Goal: Transaction & Acquisition: Purchase product/service

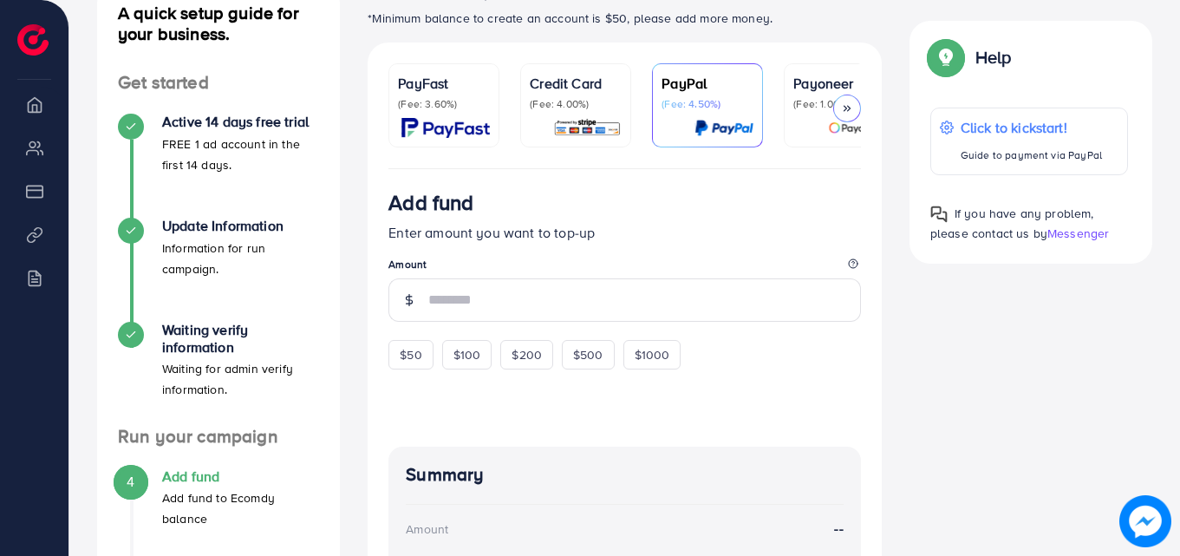
scroll to position [226, 0]
click at [580, 76] on p "Credit Card" at bounding box center [576, 82] width 92 height 21
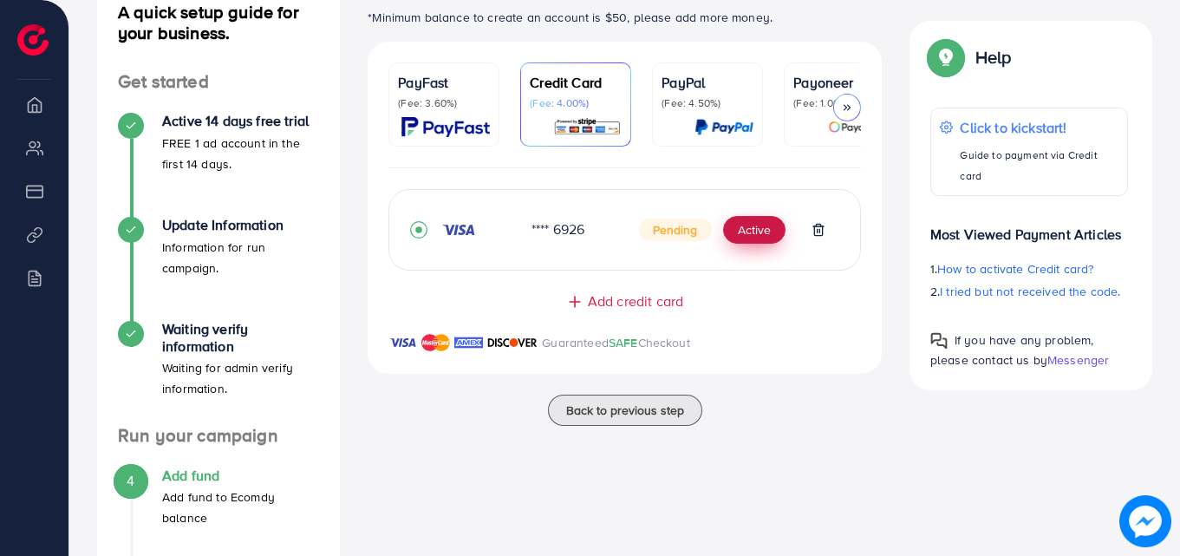
click at [734, 231] on button "Active" at bounding box center [754, 230] width 62 height 28
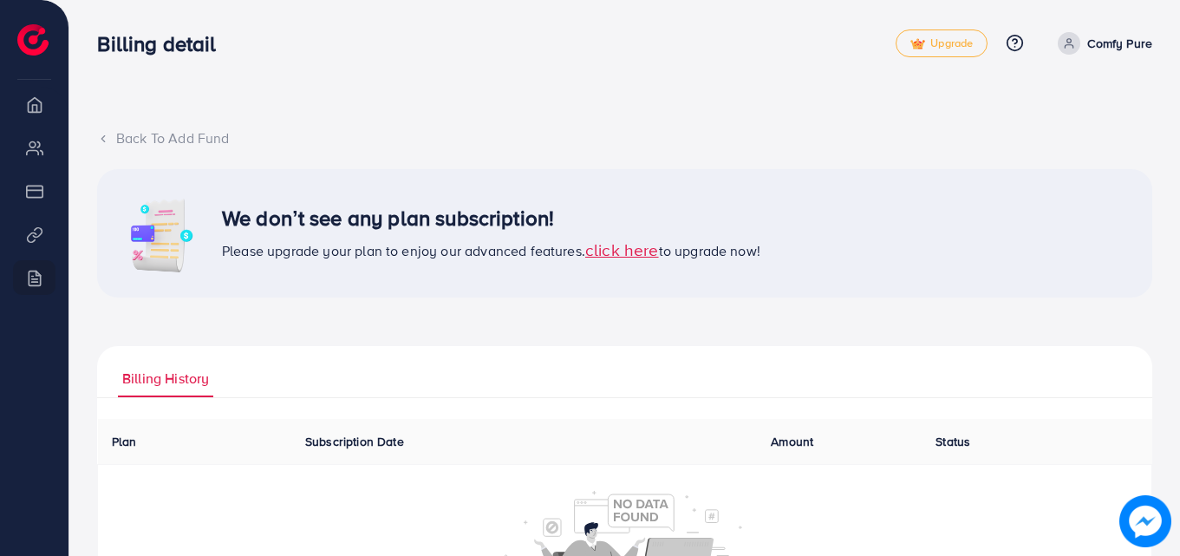
click at [108, 138] on icon at bounding box center [103, 139] width 12 height 12
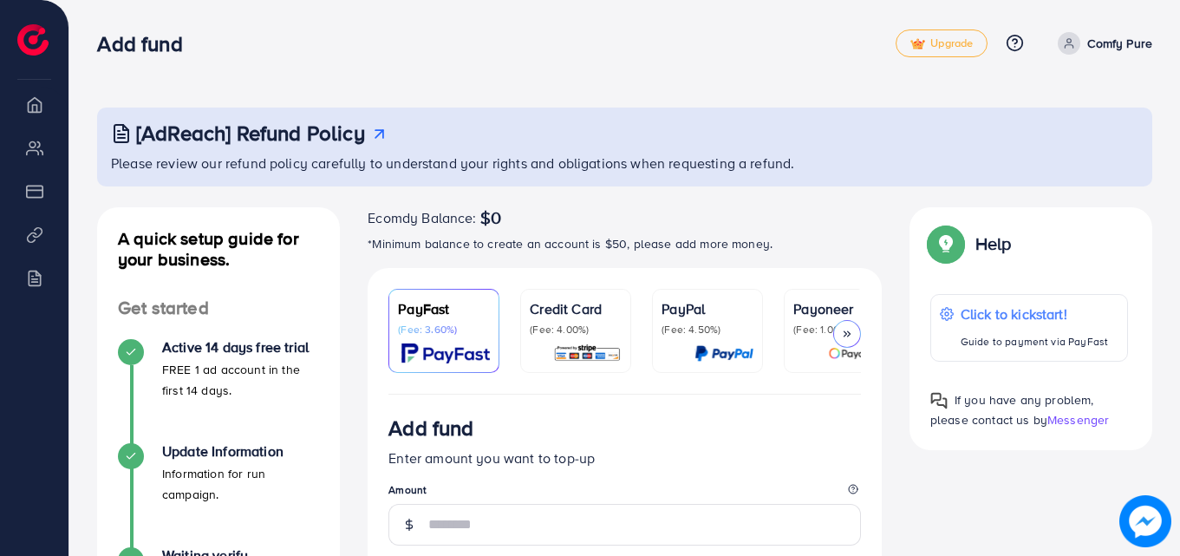
click at [572, 317] on p "Credit Card" at bounding box center [576, 308] width 92 height 21
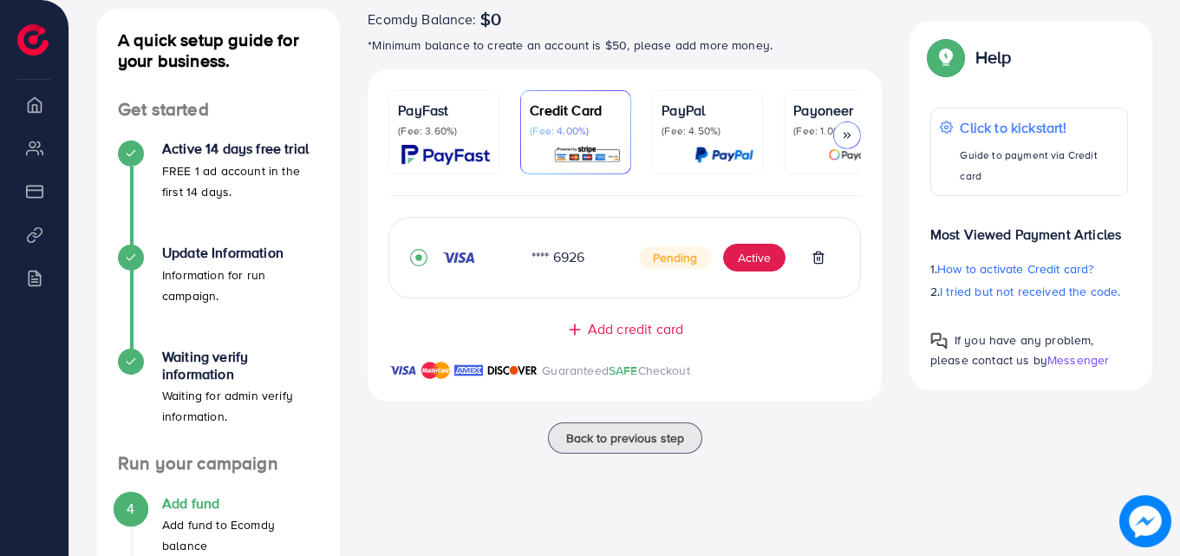
scroll to position [199, 0]
click at [738, 259] on button "Active" at bounding box center [754, 257] width 62 height 28
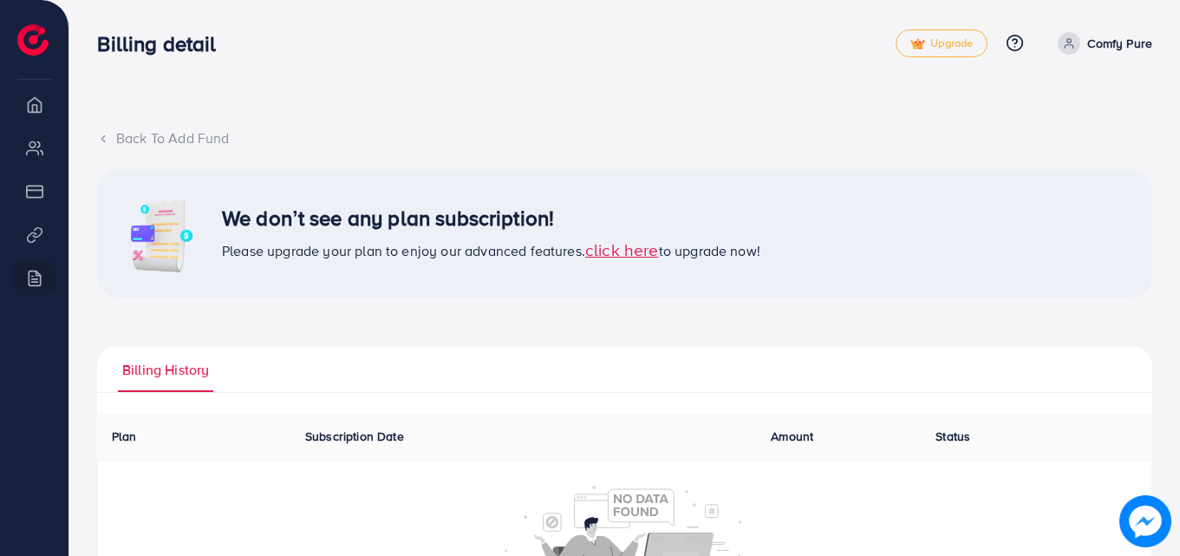
click at [1099, 36] on p "Comfy Pure" at bounding box center [1119, 43] width 65 height 21
click at [1068, 108] on span "Log out" at bounding box center [1048, 103] width 47 height 21
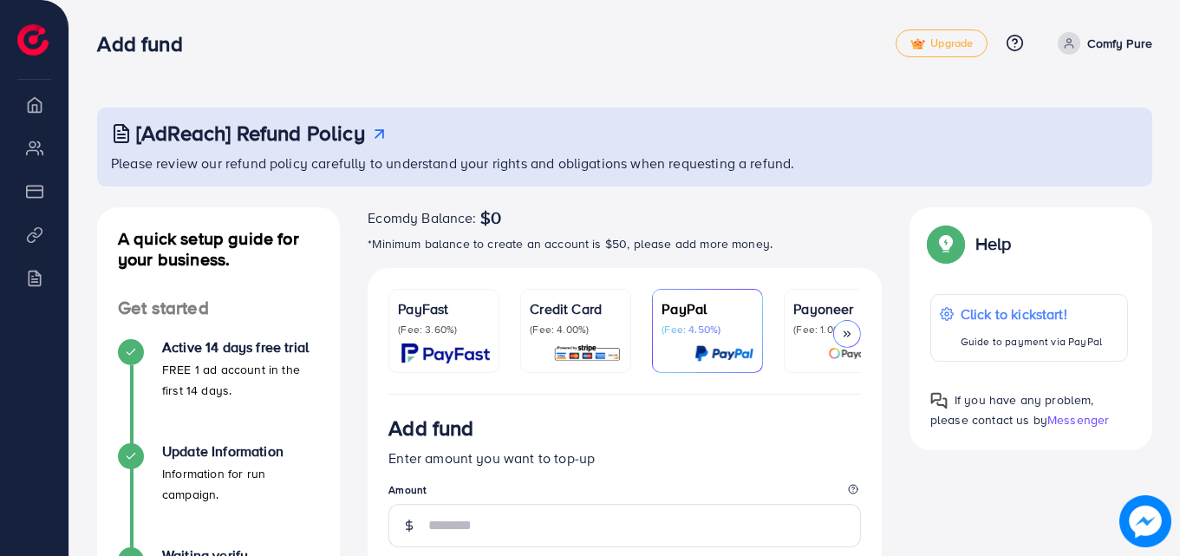
click at [585, 342] on div "Credit Card (Fee: 4.00%)" at bounding box center [576, 330] width 92 height 65
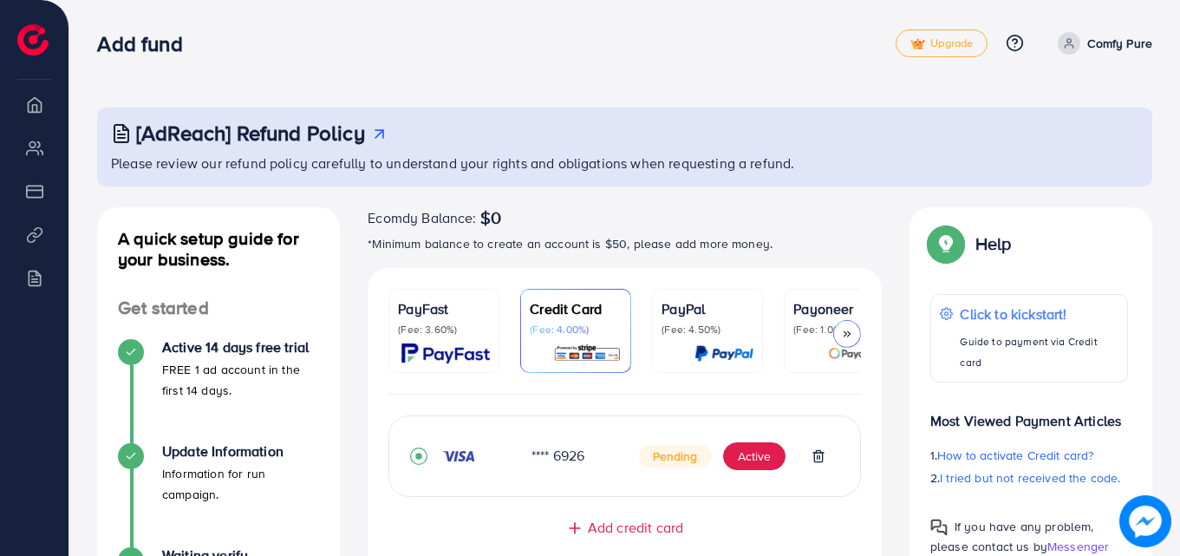
scroll to position [227, 0]
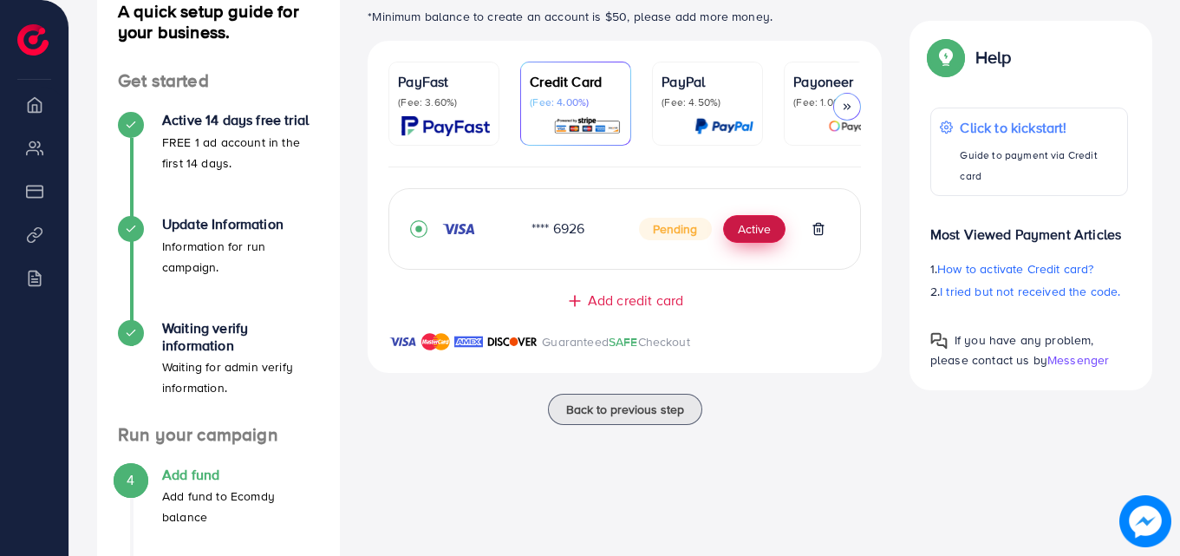
click at [759, 243] on button "Active" at bounding box center [754, 229] width 62 height 28
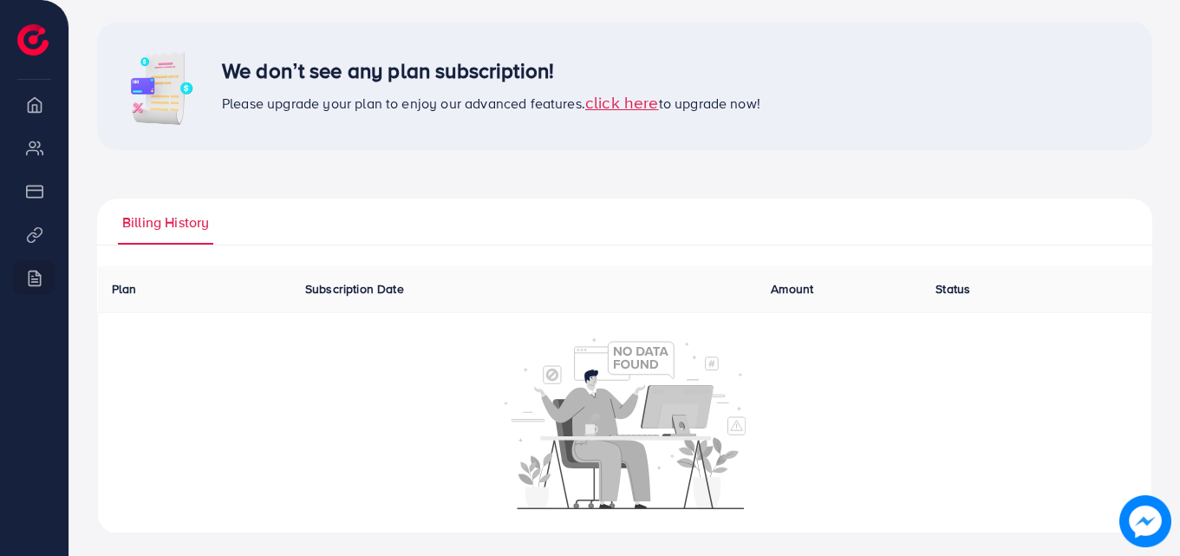
scroll to position [148, 0]
